Goal: Find contact information: Find contact information

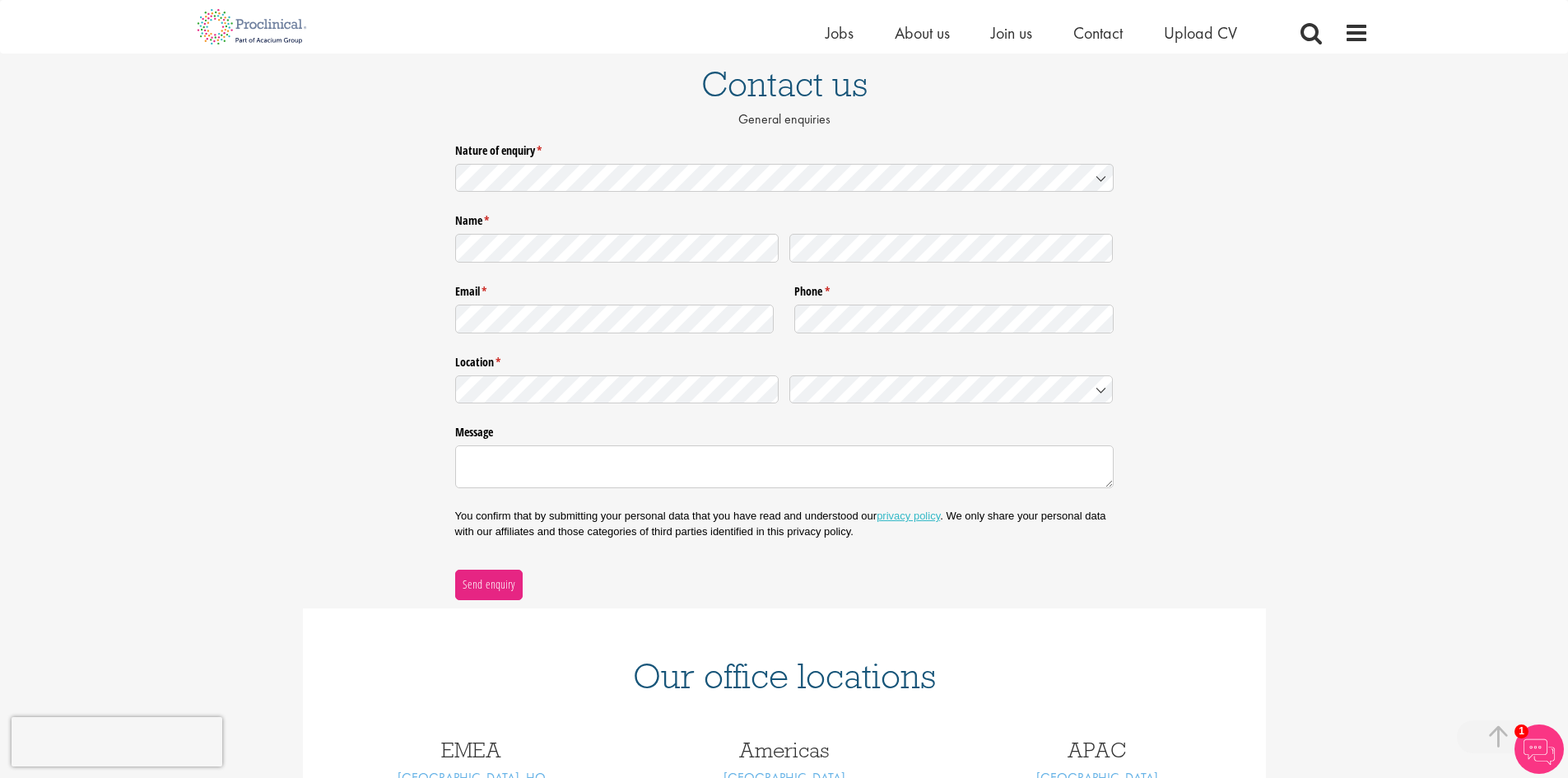
scroll to position [318, 0]
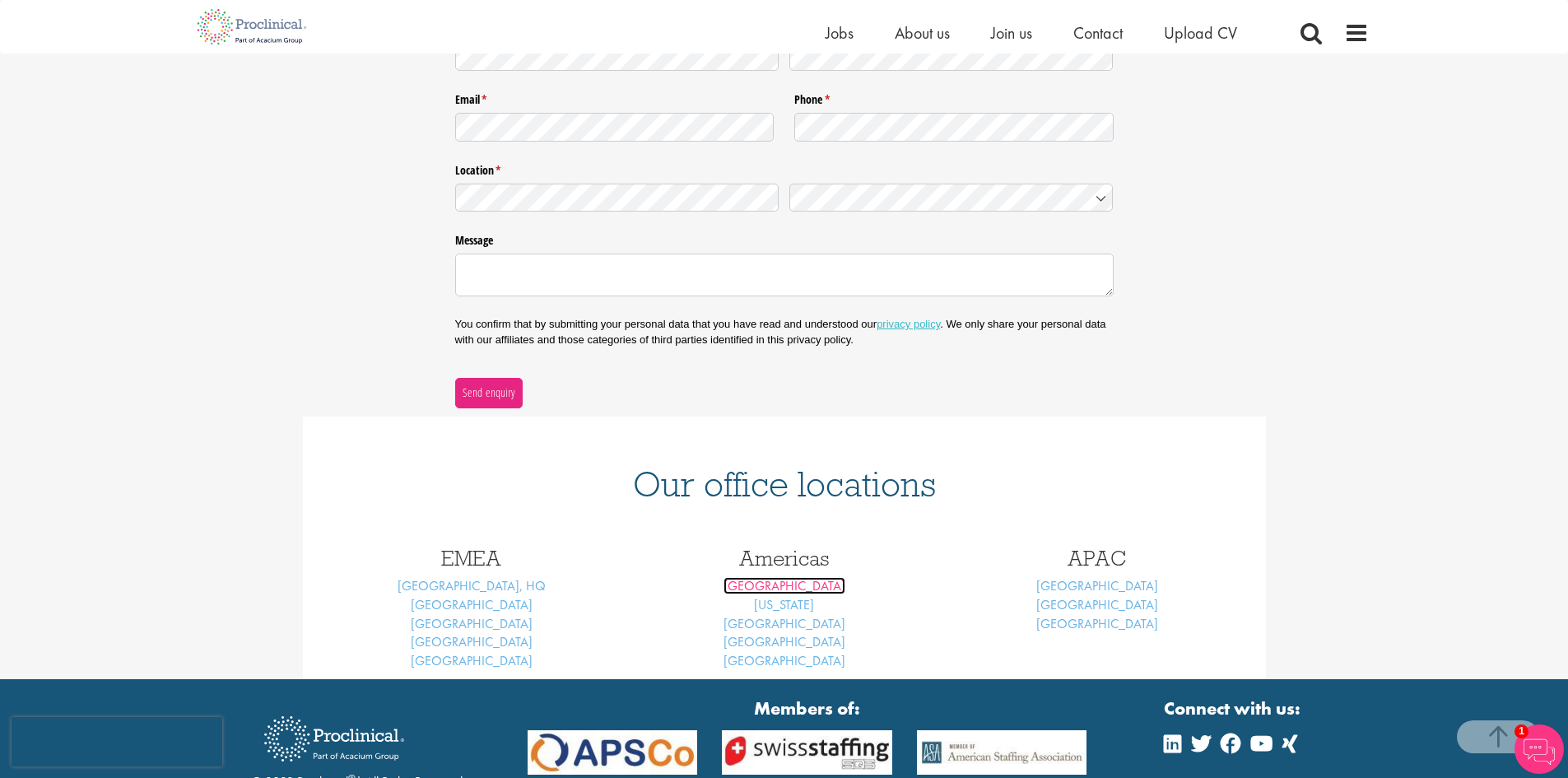
click at [784, 590] on link "[GEOGRAPHIC_DATA]" at bounding box center [784, 586] width 122 height 17
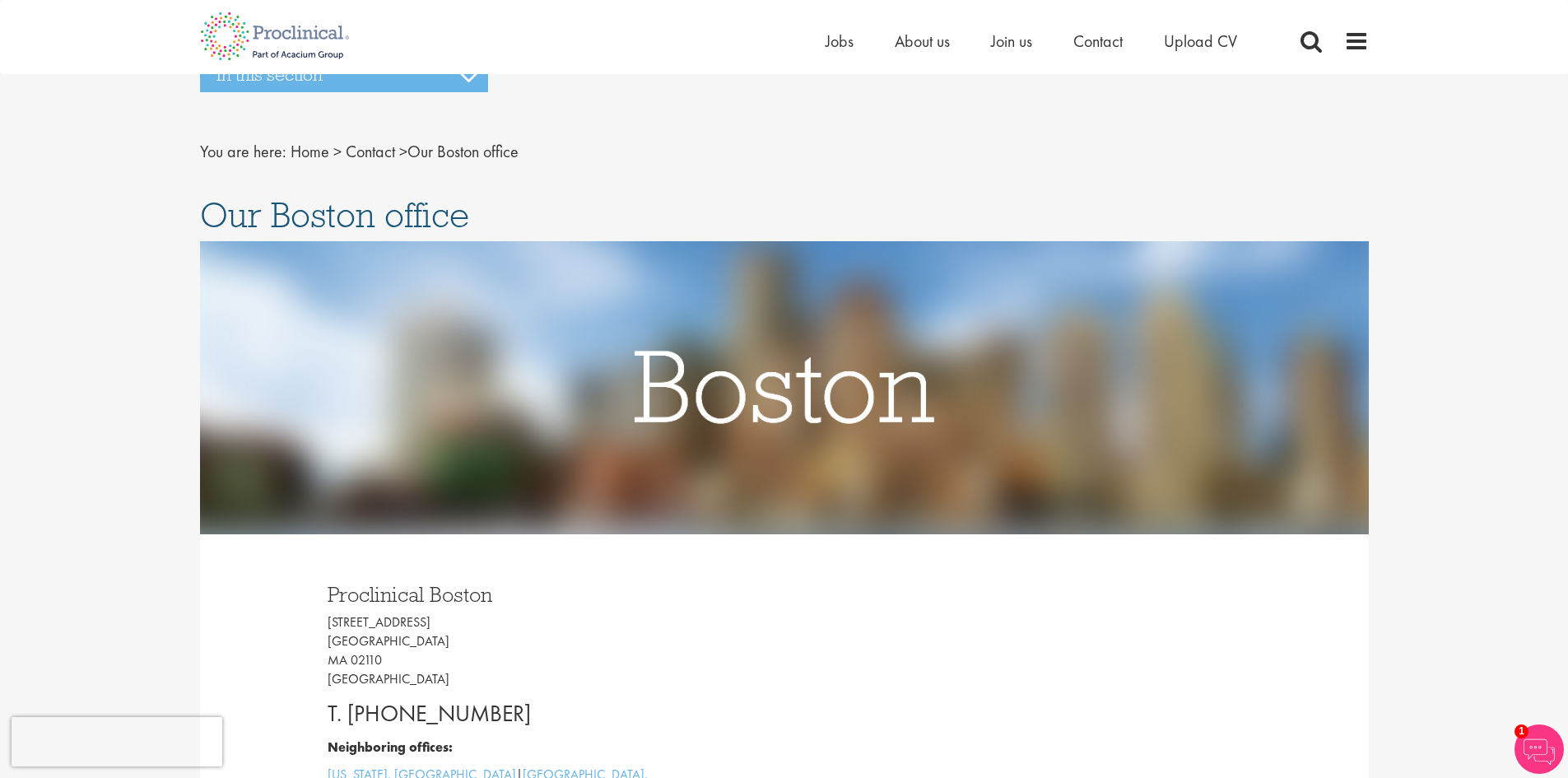
scroll to position [192, 0]
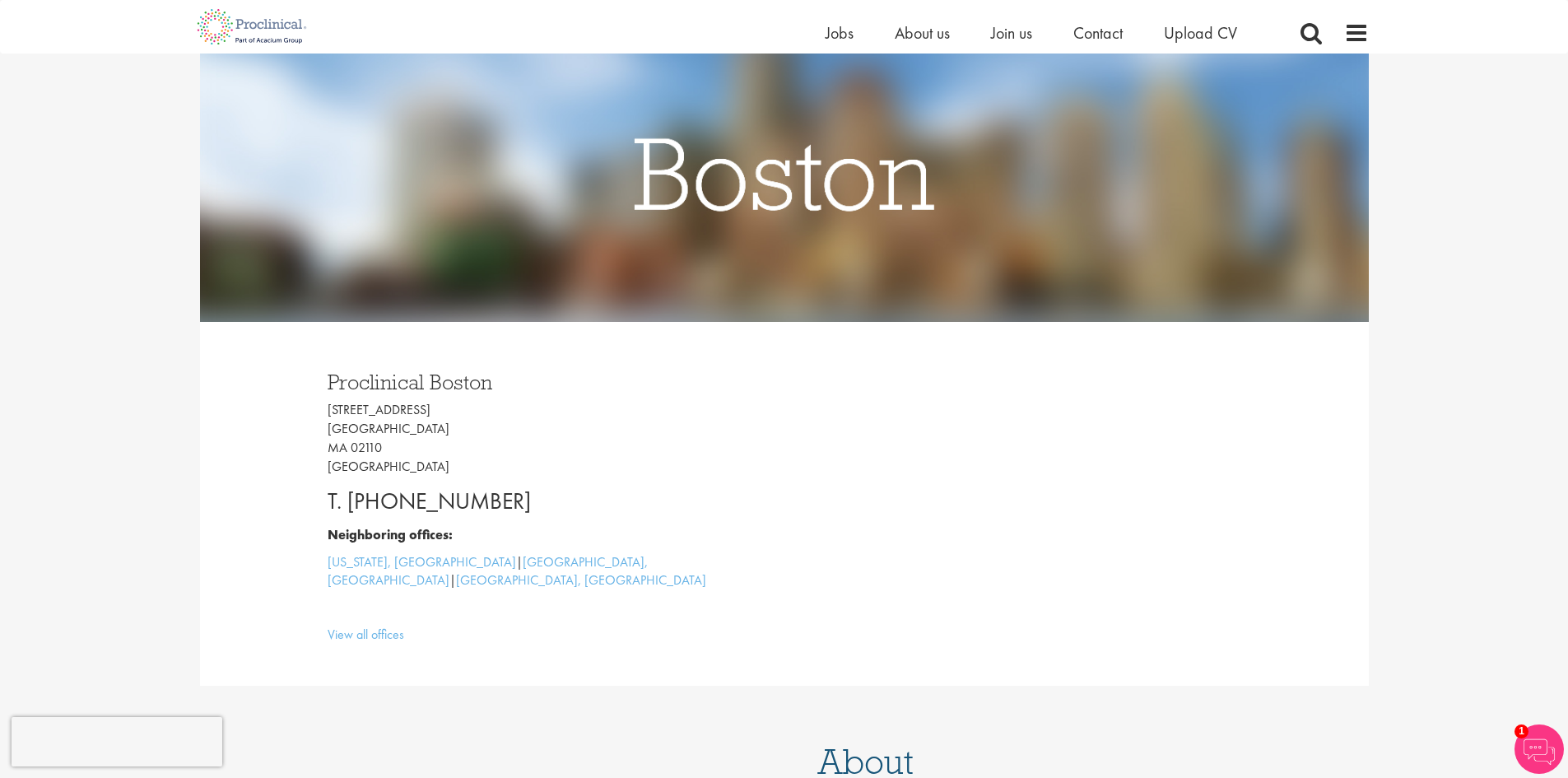
click at [328, 411] on p "225 Franklin Street Boston MA 02110 USA" at bounding box center [550, 437] width 445 height 75
drag, startPoint x: 328, startPoint y: 411, endPoint x: 360, endPoint y: 453, distance: 52.8
click at [360, 453] on p "225 Franklin Street Boston MA 02110 USA" at bounding box center [550, 437] width 445 height 75
copy p "225 Franklin Street Boston MA 02110"
drag, startPoint x: 500, startPoint y: 513, endPoint x: 390, endPoint y: 494, distance: 111.6
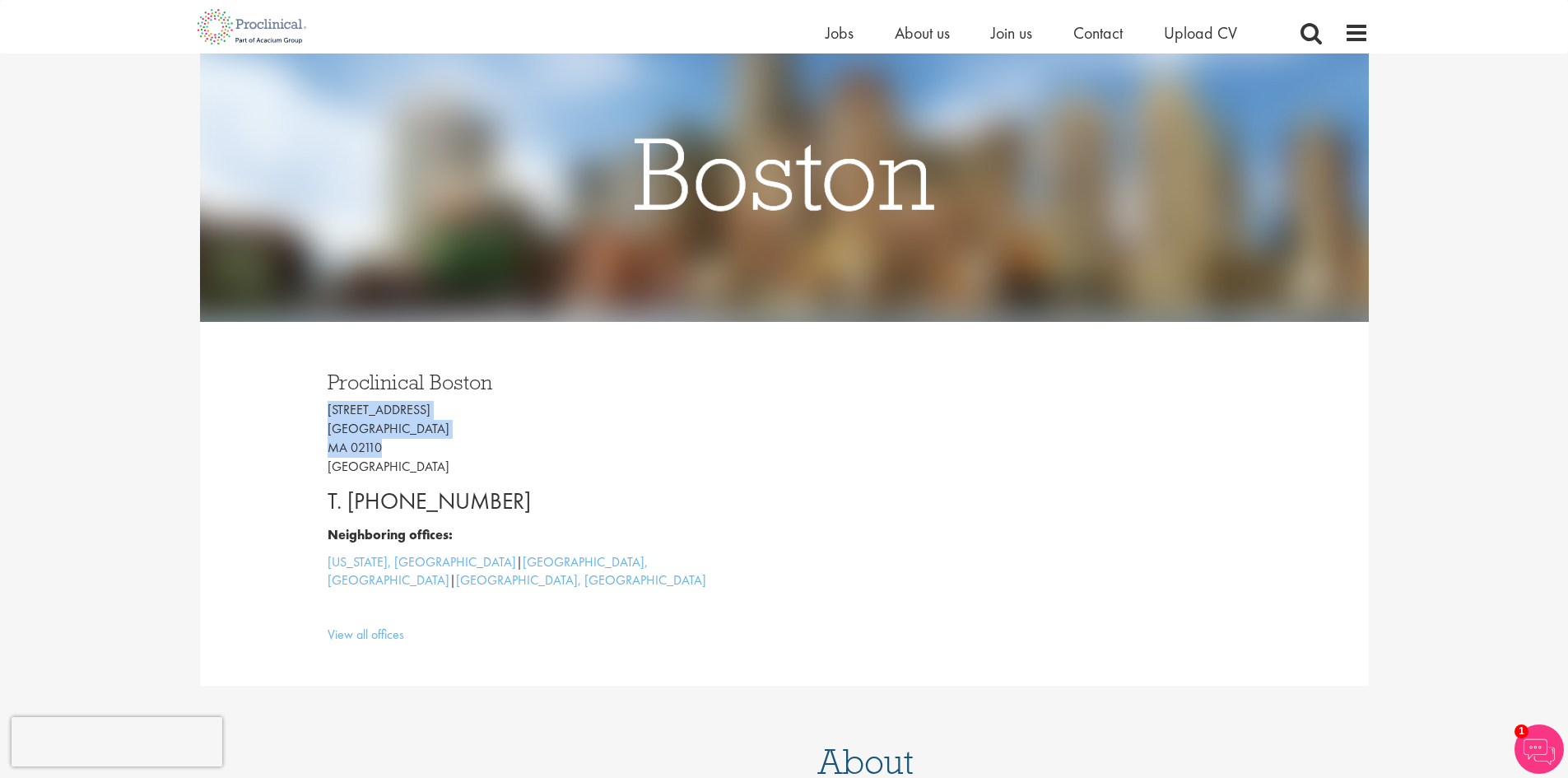
click at [383, 500] on p "T. +1 (617) 545-5919" at bounding box center [550, 501] width 445 height 33
copy p "617) 545-5919"
